Goal: Check status: Check status

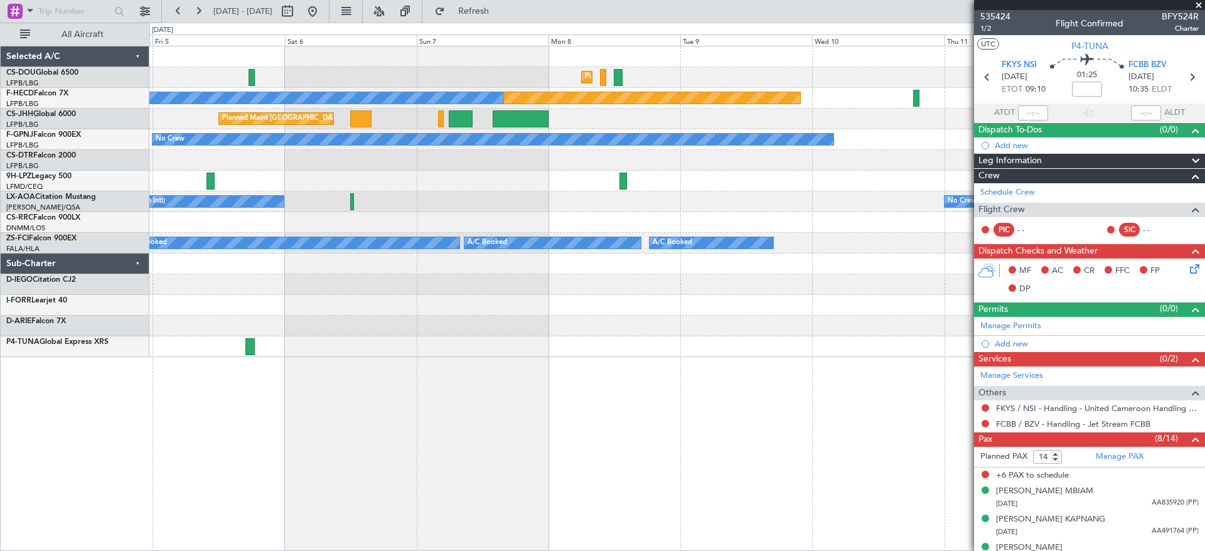
click at [466, 80] on div "Planned Maint [GEOGRAPHIC_DATA] ([GEOGRAPHIC_DATA]) Planned Maint [GEOGRAPHIC_D…" at bounding box center [676, 77] width 1055 height 21
click at [1120, 314] on fb-app "[DATE] - [DATE] Refreshing... Quick Links All Aircraft Planned Maint [GEOGRAPHI…" at bounding box center [602, 279] width 1205 height 541
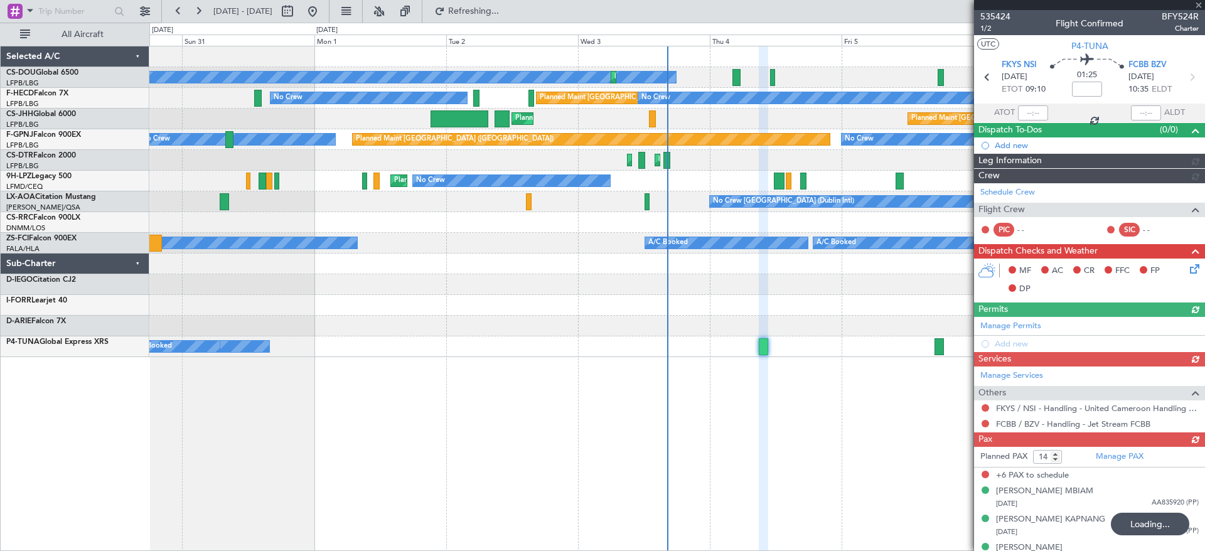
click at [392, 348] on div "A/C Booked A/C Booked" at bounding box center [676, 346] width 1055 height 21
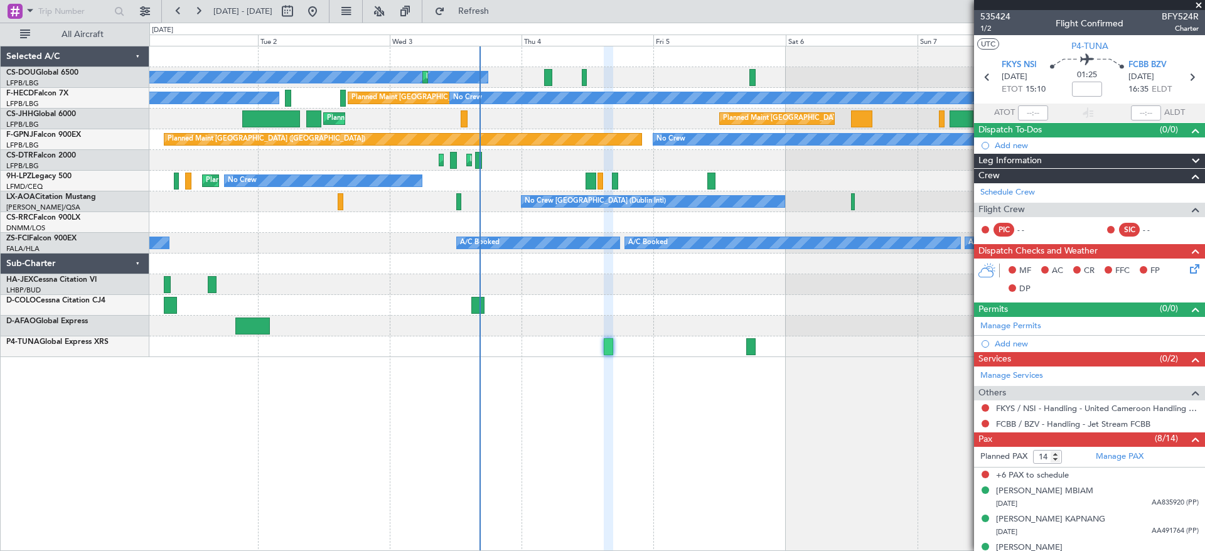
click at [128, 349] on div "Planned Maint [GEOGRAPHIC_DATA] ([GEOGRAPHIC_DATA]) No Crew Planned Maint [GEOG…" at bounding box center [602, 287] width 1205 height 528
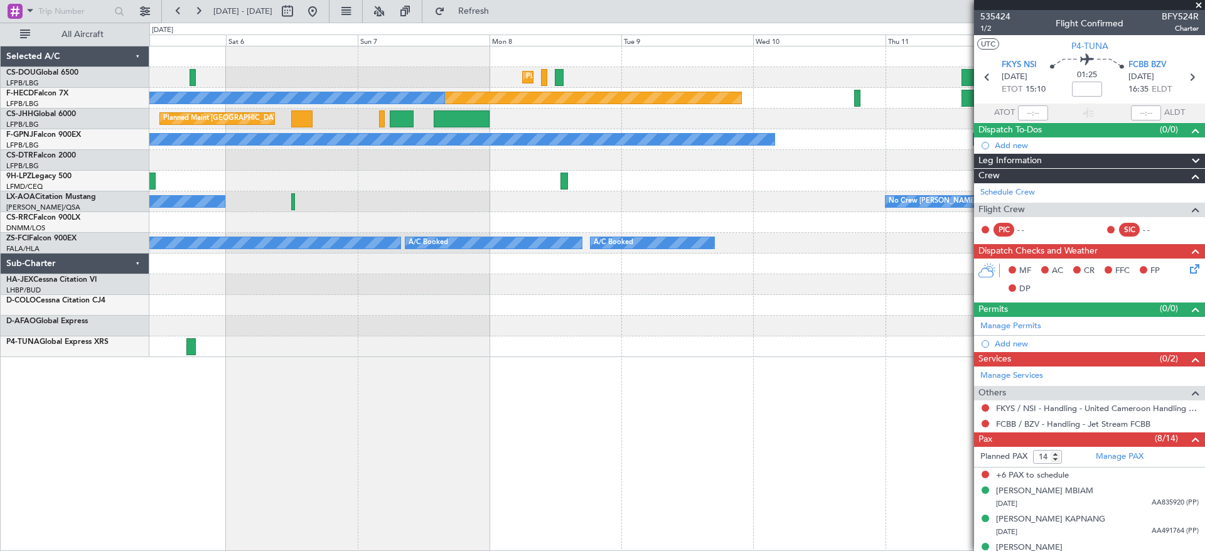
click at [299, 365] on div "Planned Maint [GEOGRAPHIC_DATA] ([GEOGRAPHIC_DATA]) No Crew Planned Maint [GEOG…" at bounding box center [676, 298] width 1055 height 505
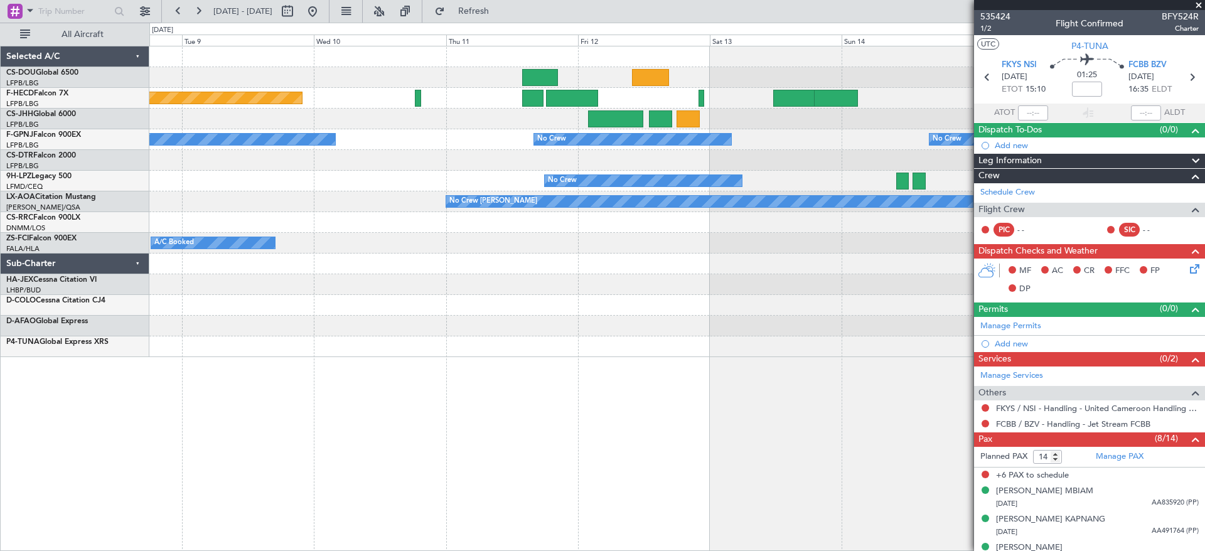
click at [259, 358] on div "Planned Maint [GEOGRAPHIC_DATA] ([GEOGRAPHIC_DATA]) Planned Maint [GEOGRAPHIC_D…" at bounding box center [676, 298] width 1055 height 505
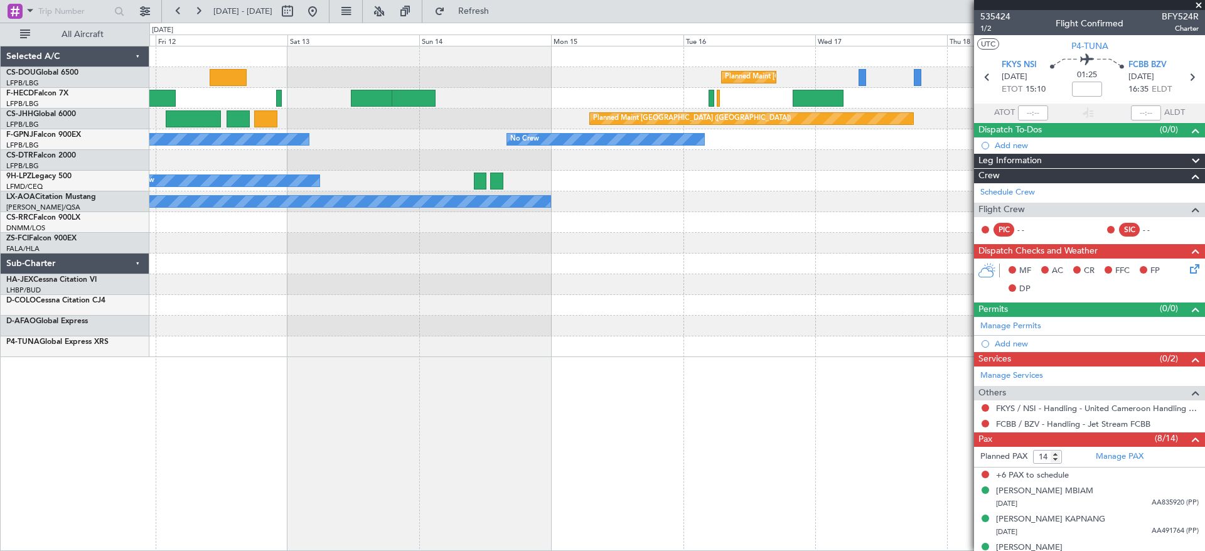
click at [151, 344] on div "Planned Maint [GEOGRAPHIC_DATA] ([GEOGRAPHIC_DATA]) Planned Maint [GEOGRAPHIC_D…" at bounding box center [676, 201] width 1055 height 311
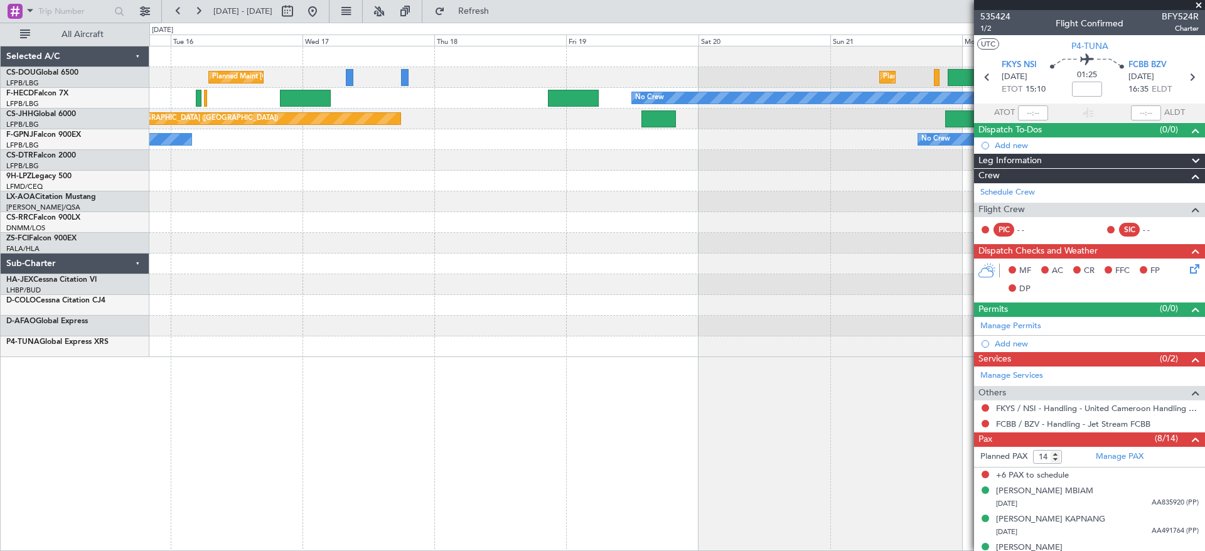
click at [0, 306] on div "Planned Maint [GEOGRAPHIC_DATA] ([GEOGRAPHIC_DATA]) Planned Maint [GEOGRAPHIC_D…" at bounding box center [602, 287] width 1205 height 528
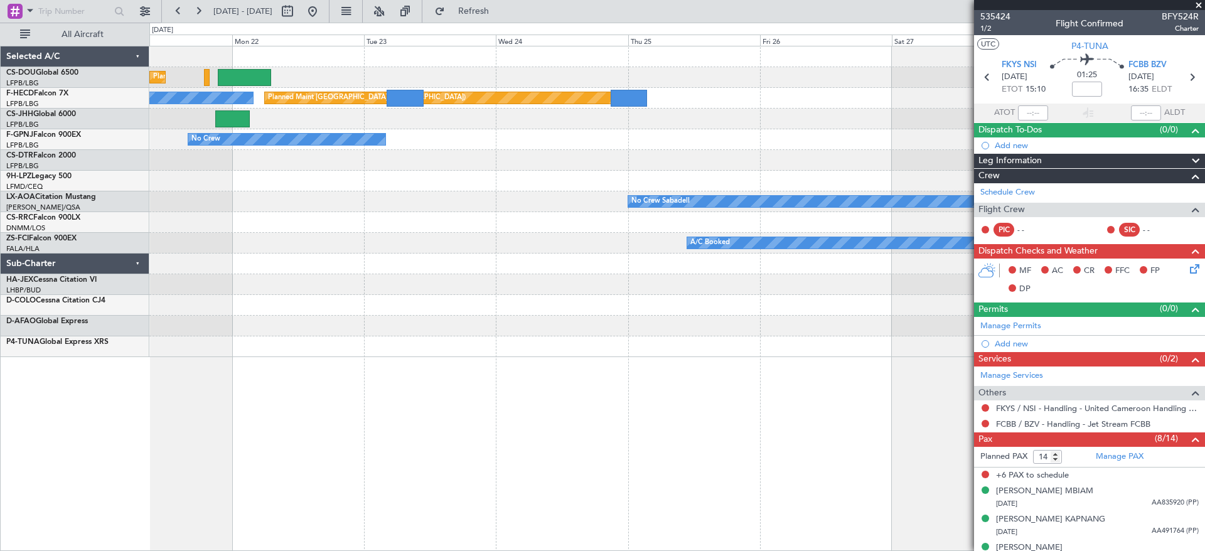
click at [0, 315] on div "Planned Maint [GEOGRAPHIC_DATA] ([GEOGRAPHIC_DATA]) Planned Maint [GEOGRAPHIC_D…" at bounding box center [602, 287] width 1205 height 528
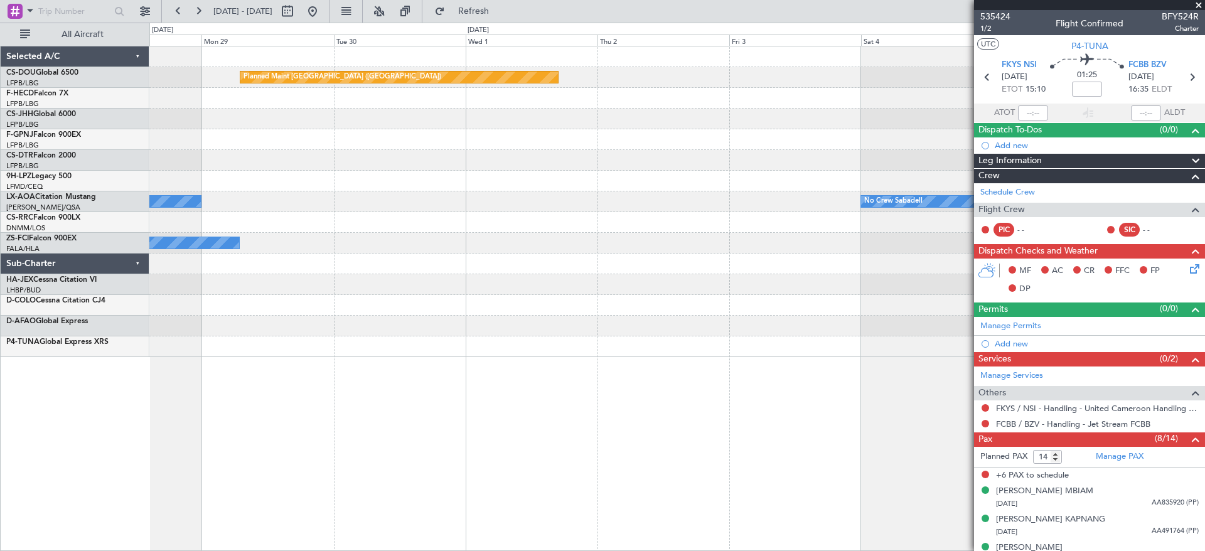
click at [0, 308] on div "Planned Maint [GEOGRAPHIC_DATA] ([GEOGRAPHIC_DATA]) No Crew Sabadell No Crew Sa…" at bounding box center [602, 287] width 1205 height 528
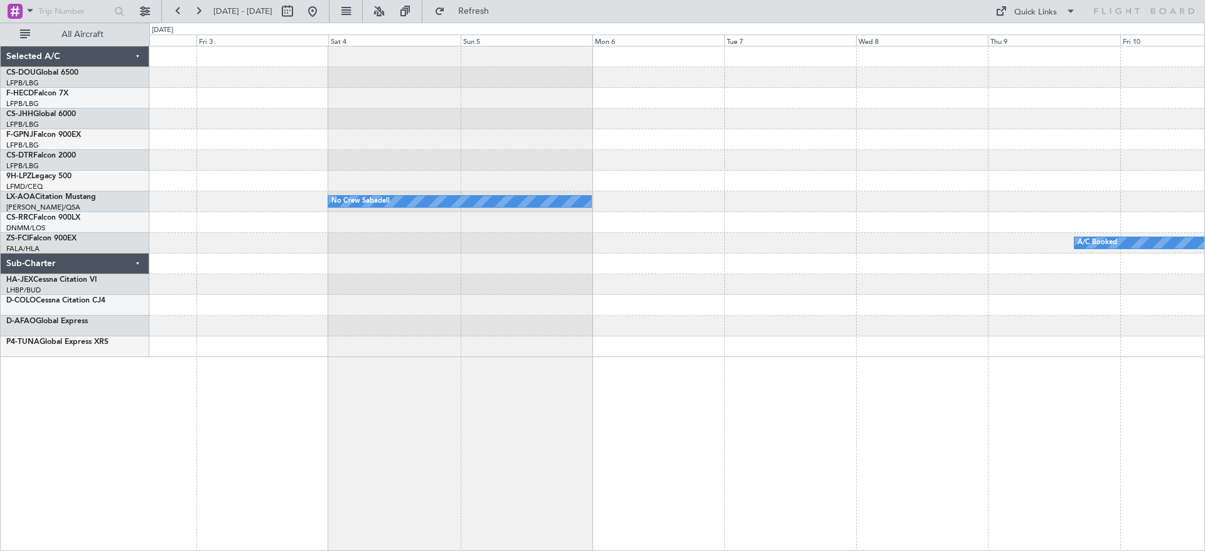
click at [143, 329] on div "Planned Maint [GEOGRAPHIC_DATA] ([GEOGRAPHIC_DATA]) No Crew Sabadell A/C Booked…" at bounding box center [602, 287] width 1205 height 528
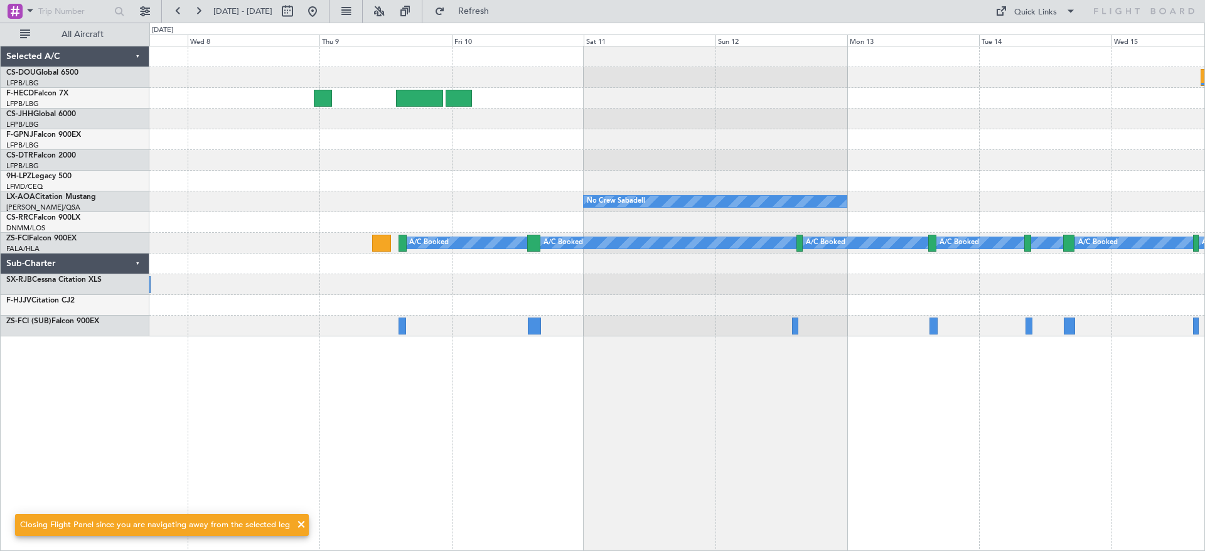
click at [371, 316] on div "No Crew Sabadell No Crew Sabadell A/C Booked A/C Booked A/C Booked A/C Booked A…" at bounding box center [676, 191] width 1055 height 290
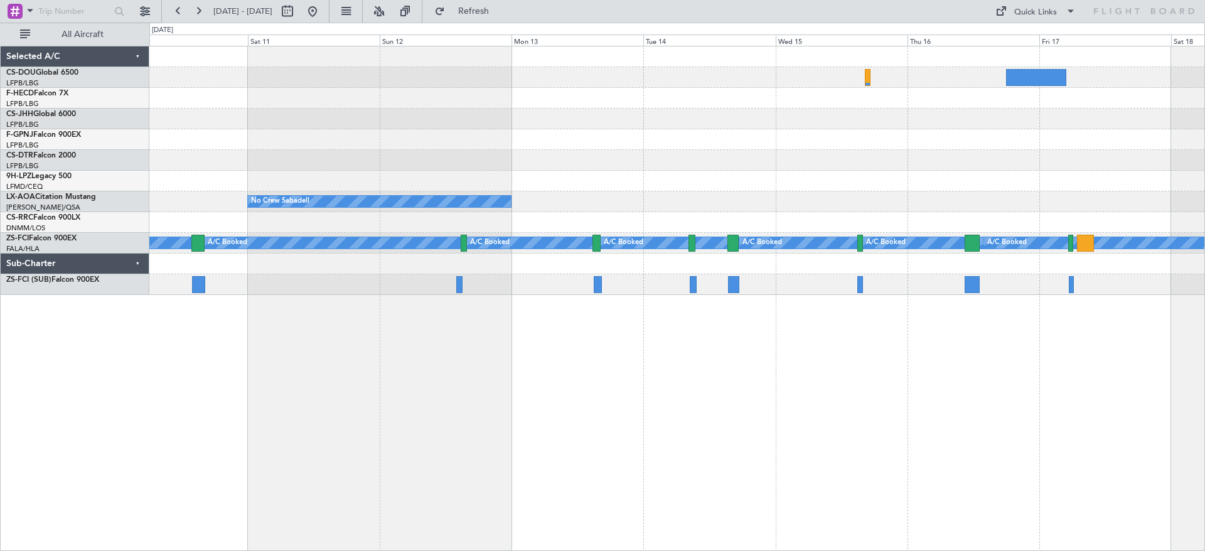
click at [174, 305] on div "No Crew Sabadell A/C Booked A/C Booked A/C Booked A/C Booked A/C Booked A/C Boo…" at bounding box center [676, 298] width 1055 height 505
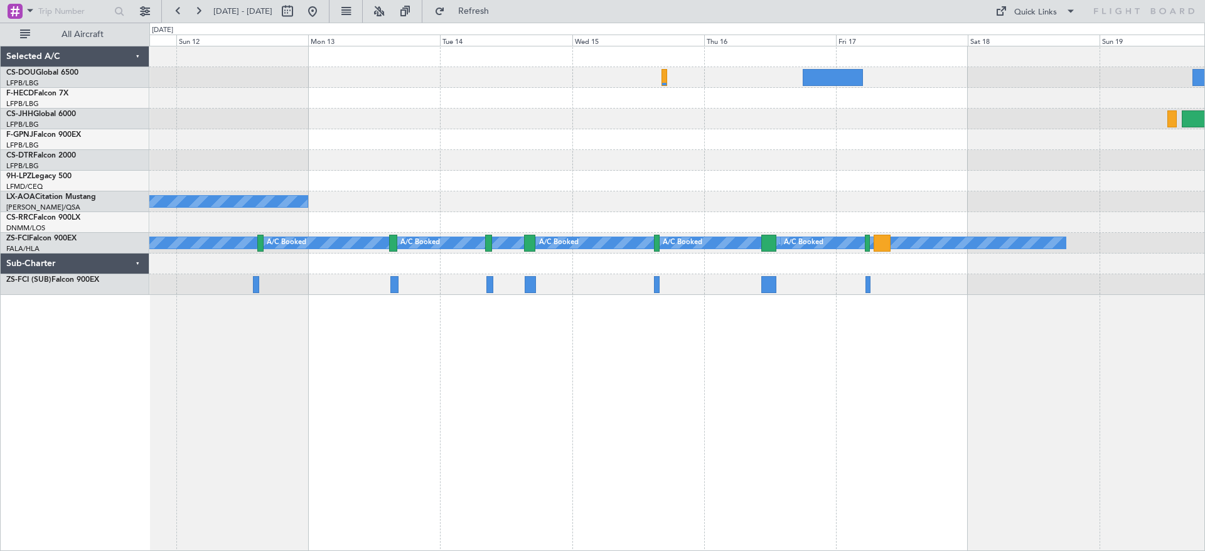
click at [1040, 309] on div "No Crew Sabadell Planned Maint [GEOGRAPHIC_DATA] A/C Booked A/C Booked A/C Book…" at bounding box center [676, 298] width 1055 height 505
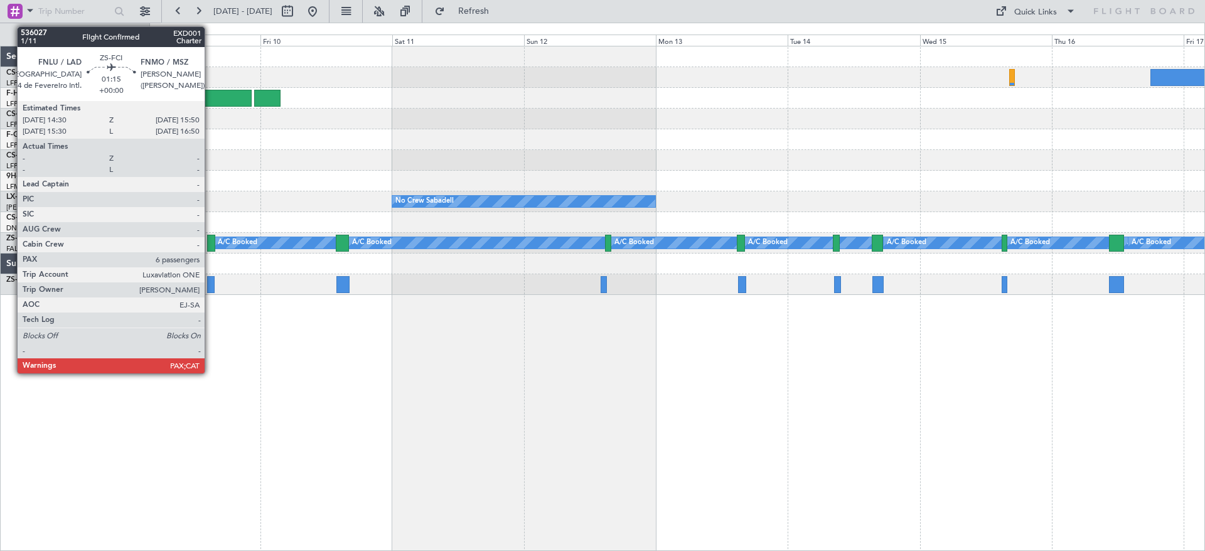
click at [210, 242] on div at bounding box center [211, 243] width 8 height 17
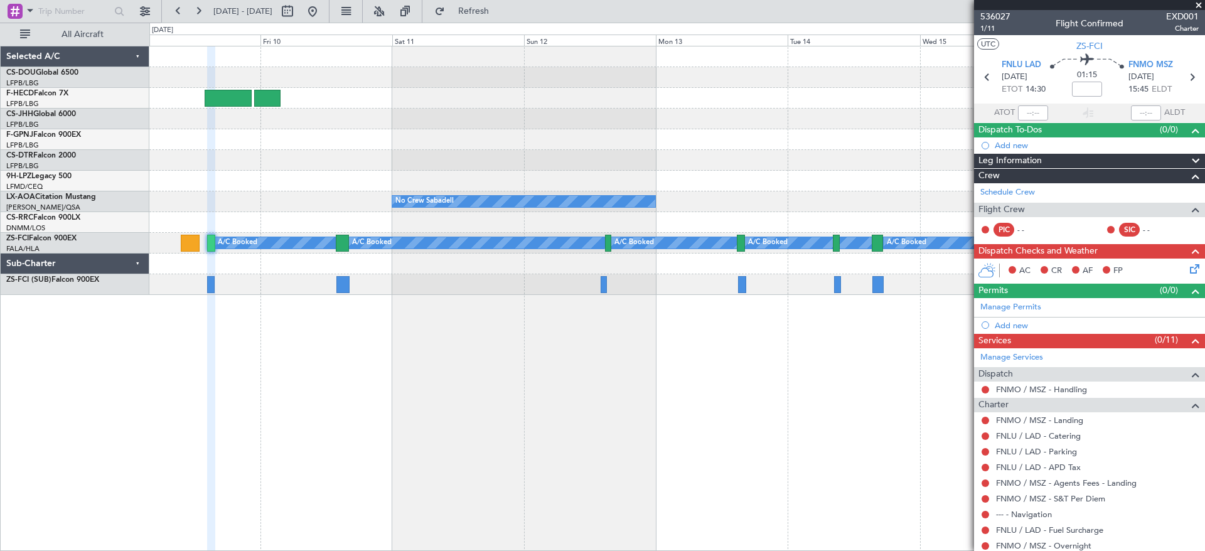
click at [1199, 1] on span at bounding box center [1198, 5] width 13 height 11
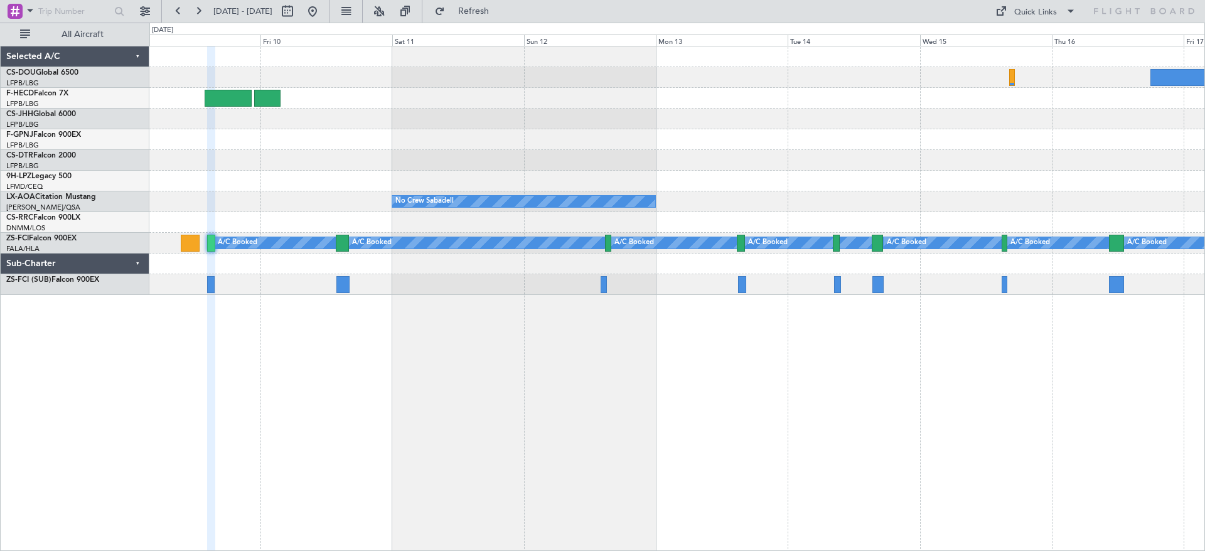
type input "0"
click at [322, 16] on button at bounding box center [312, 11] width 20 height 20
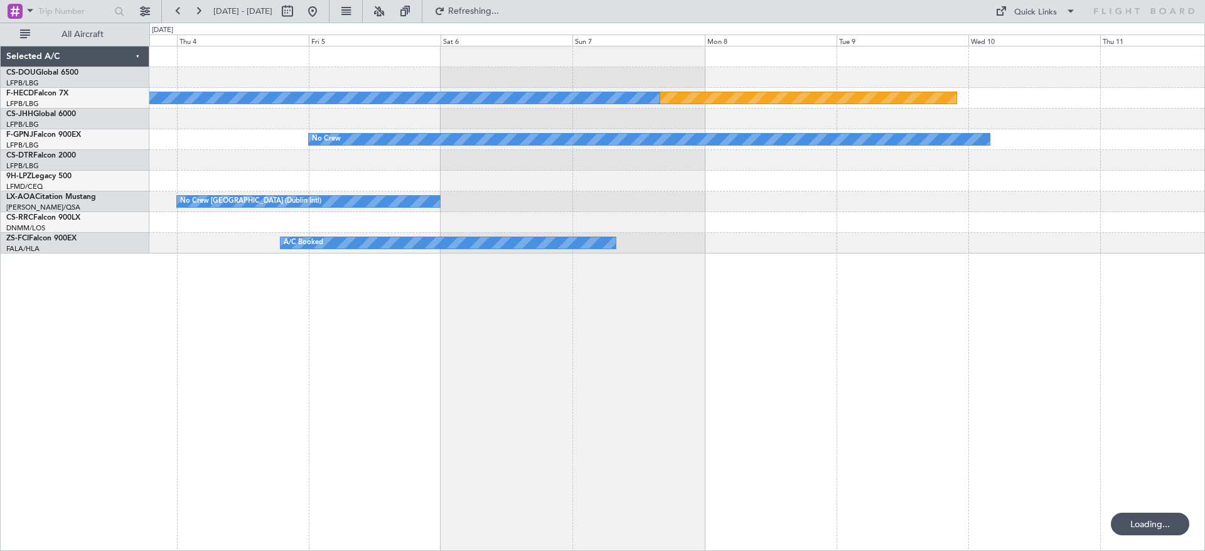
click at [331, 230] on div at bounding box center [676, 222] width 1055 height 21
